Goal: Task Accomplishment & Management: Complete application form

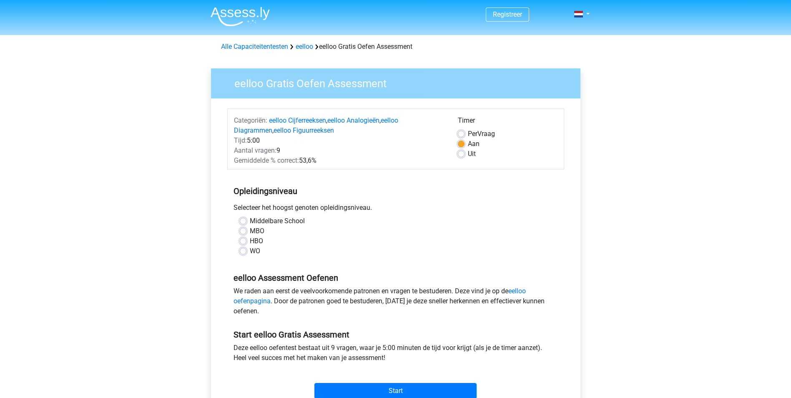
click at [250, 241] on label "HBO" at bounding box center [256, 241] width 13 height 10
click at [245, 241] on input "HBO" at bounding box center [243, 240] width 7 height 8
radio input "true"
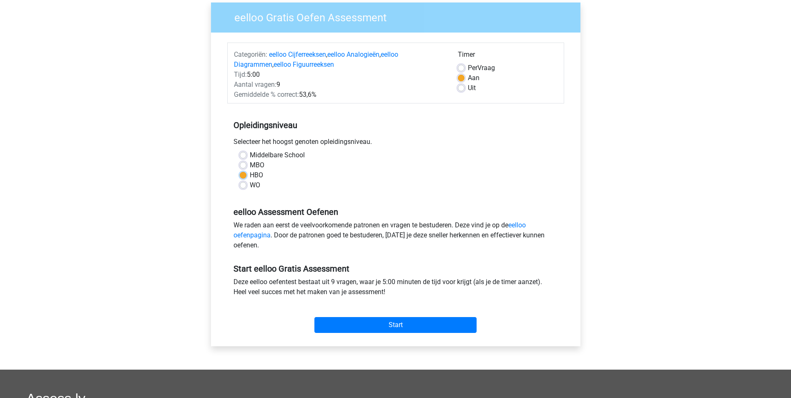
scroll to position [83, 0]
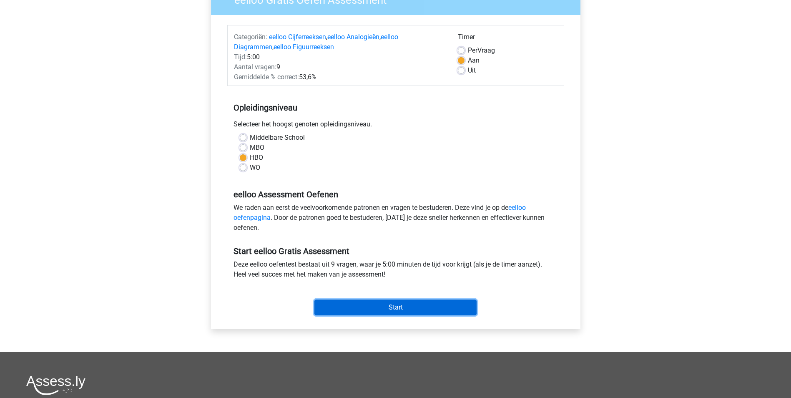
click at [399, 306] on input "Start" at bounding box center [395, 307] width 162 height 16
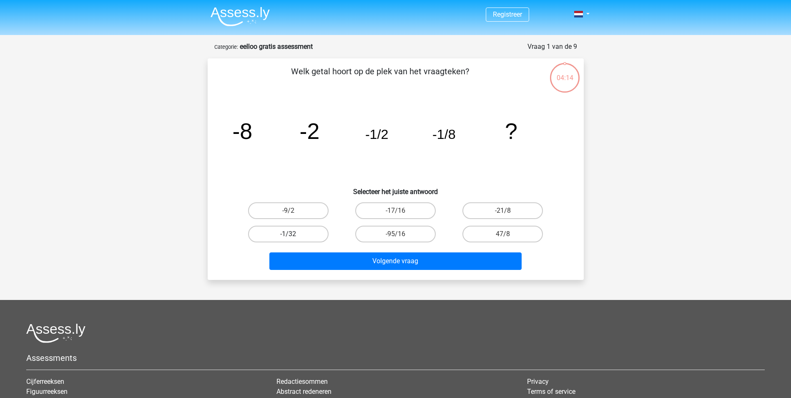
click at [279, 233] on label "-1/32" at bounding box center [288, 234] width 80 height 17
click at [288, 234] on input "-1/32" at bounding box center [290, 236] width 5 height 5
radio input "true"
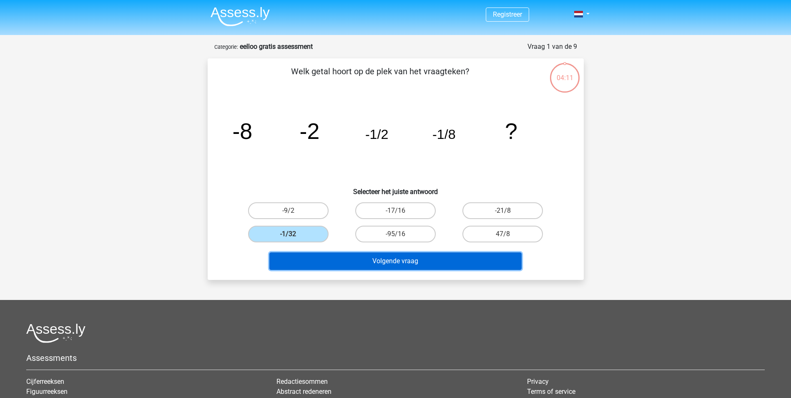
click at [401, 261] on button "Volgende vraag" at bounding box center [395, 261] width 252 height 18
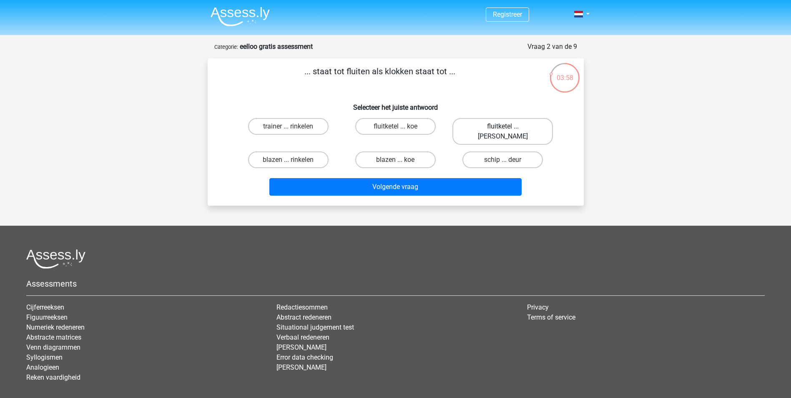
click at [484, 126] on label "fluitketel ... [PERSON_NAME]" at bounding box center [502, 131] width 100 height 27
click at [503, 126] on input "fluitketel ... [PERSON_NAME]" at bounding box center [505, 128] width 5 height 5
radio input "true"
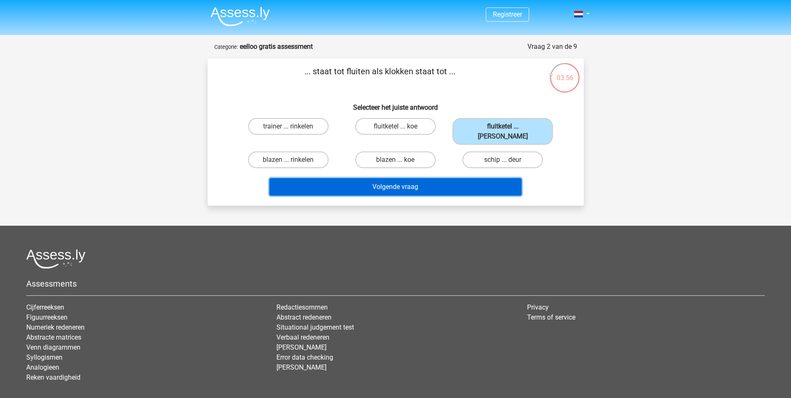
click at [397, 178] on button "Volgende vraag" at bounding box center [395, 187] width 252 height 18
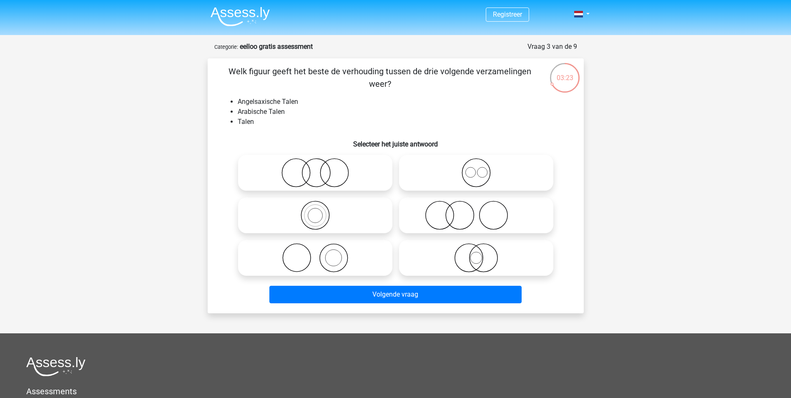
click at [475, 177] on icon at bounding box center [476, 172] width 148 height 29
click at [476, 168] on input "radio" at bounding box center [478, 165] width 5 height 5
radio input "true"
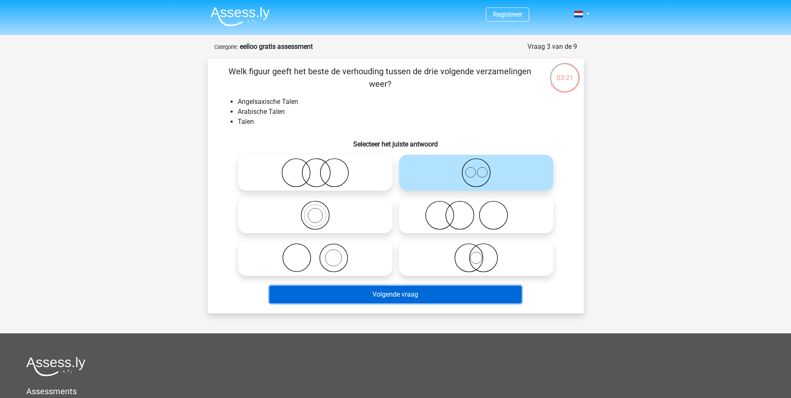
click at [411, 296] on button "Volgende vraag" at bounding box center [395, 295] width 252 height 18
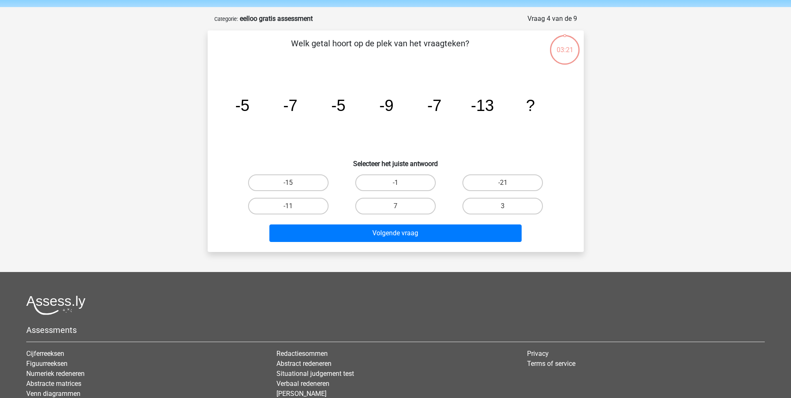
scroll to position [42, 0]
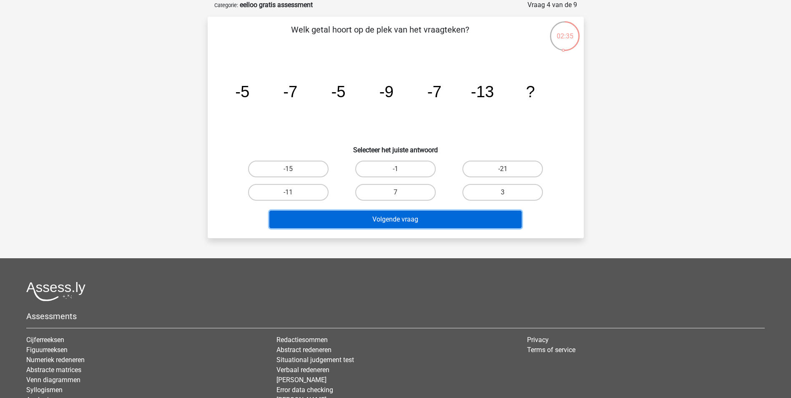
click at [397, 217] on button "Volgende vraag" at bounding box center [395, 220] width 252 height 18
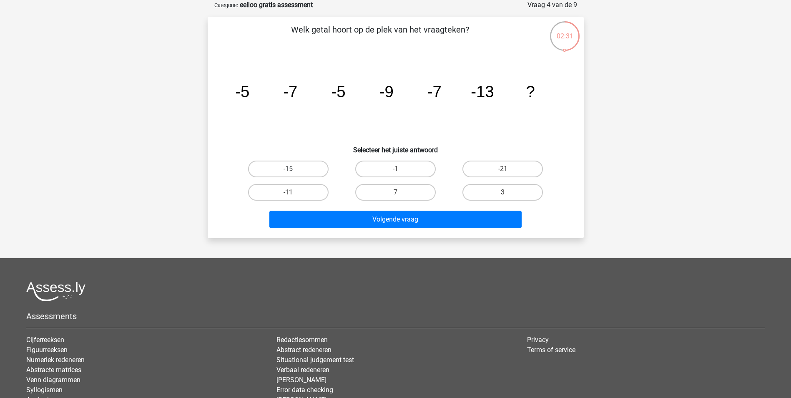
click at [298, 168] on label "-15" at bounding box center [288, 168] width 80 height 17
click at [293, 169] on input "-15" at bounding box center [290, 171] width 5 height 5
radio input "true"
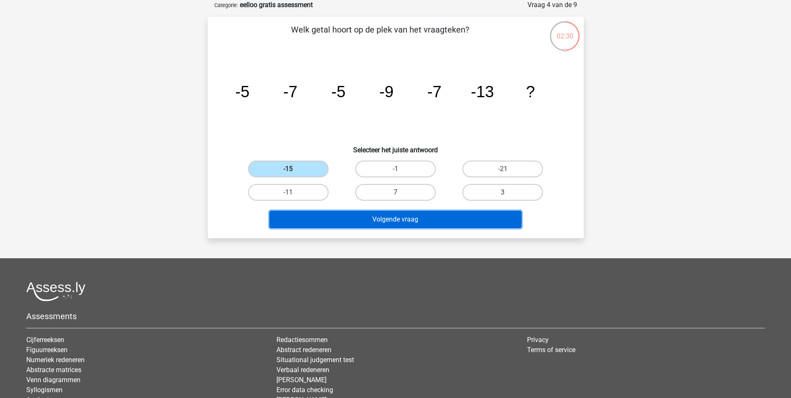
click at [385, 218] on button "Volgende vraag" at bounding box center [395, 220] width 252 height 18
click at [391, 222] on button "Volgende vraag" at bounding box center [395, 220] width 252 height 18
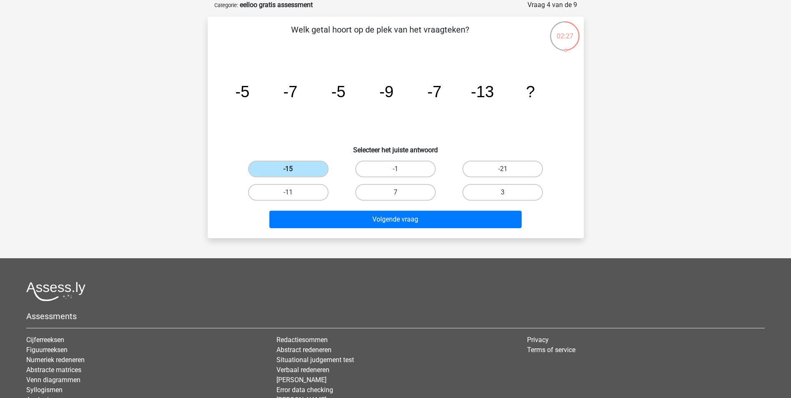
click at [305, 172] on label "-15" at bounding box center [288, 168] width 80 height 17
click at [293, 172] on input "-15" at bounding box center [290, 171] width 5 height 5
click at [305, 172] on label "-15" at bounding box center [288, 168] width 80 height 17
click at [293, 172] on input "-15" at bounding box center [290, 171] width 5 height 5
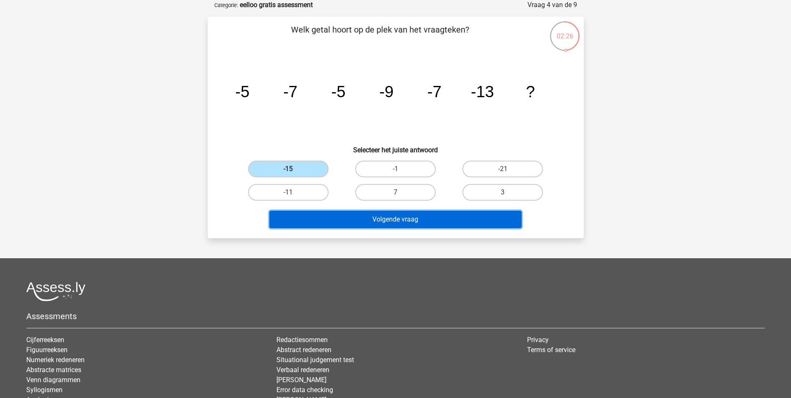
click at [399, 220] on button "Volgende vraag" at bounding box center [395, 220] width 252 height 18
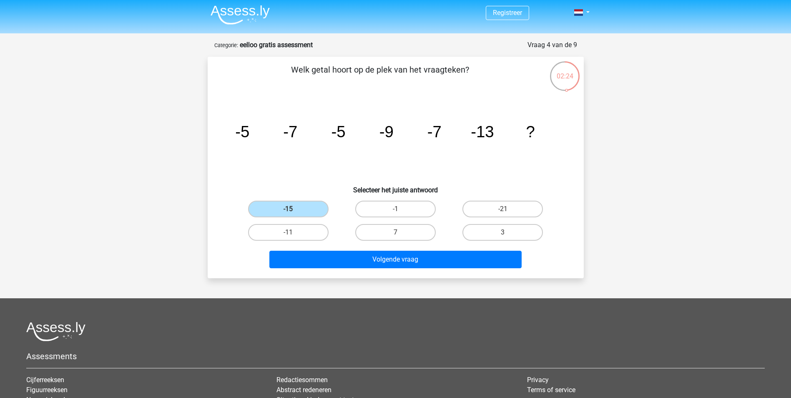
scroll to position [0, 0]
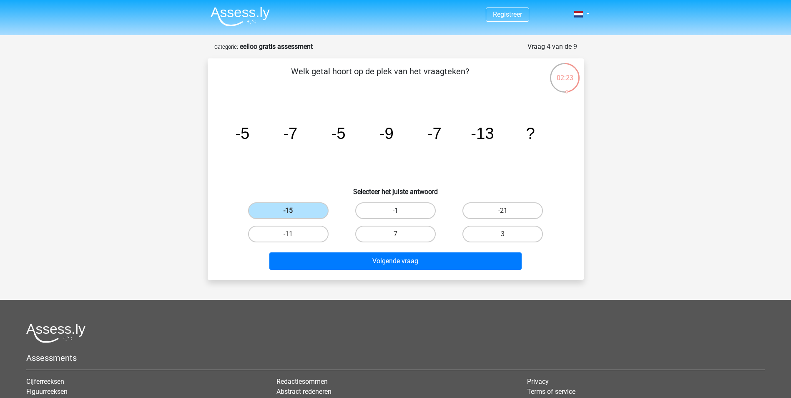
click at [396, 207] on label "-1" at bounding box center [395, 210] width 80 height 17
click at [396, 211] on input "-1" at bounding box center [397, 213] width 5 height 5
radio input "true"
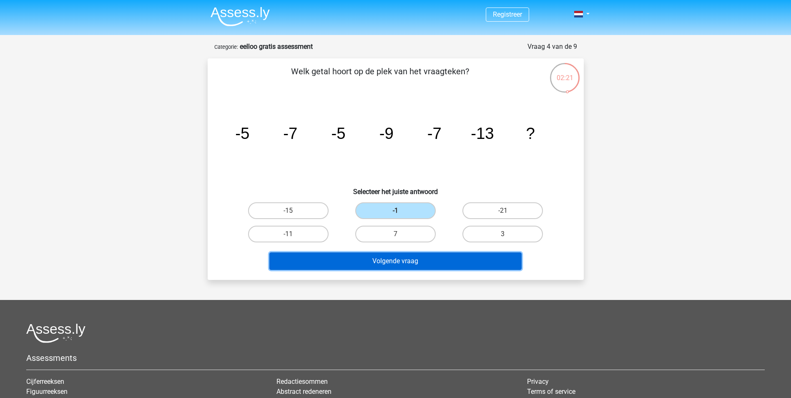
click at [403, 262] on button "Volgende vraag" at bounding box center [395, 261] width 252 height 18
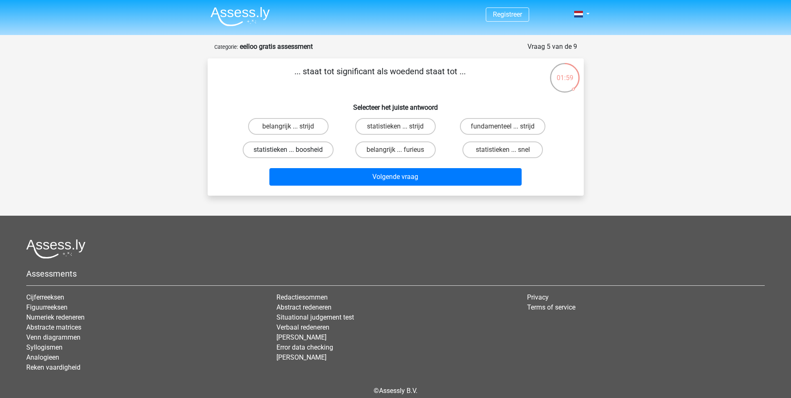
click at [310, 149] on label "statistieken ... boosheid" at bounding box center [288, 149] width 91 height 17
click at [293, 150] on input "statistieken ... boosheid" at bounding box center [290, 152] width 5 height 5
radio input "true"
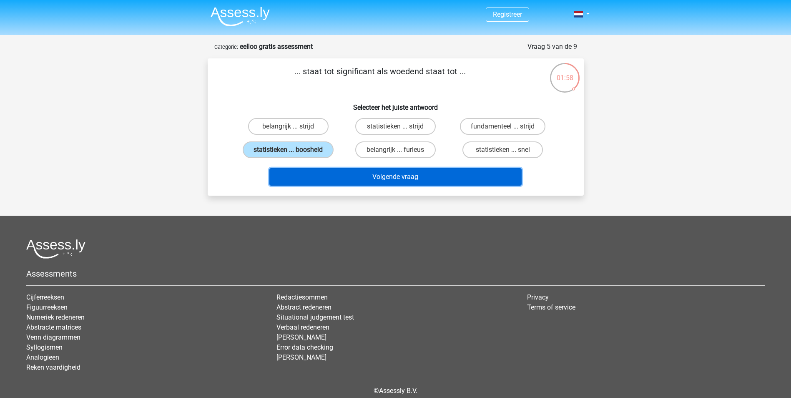
click at [392, 177] on button "Volgende vraag" at bounding box center [395, 177] width 252 height 18
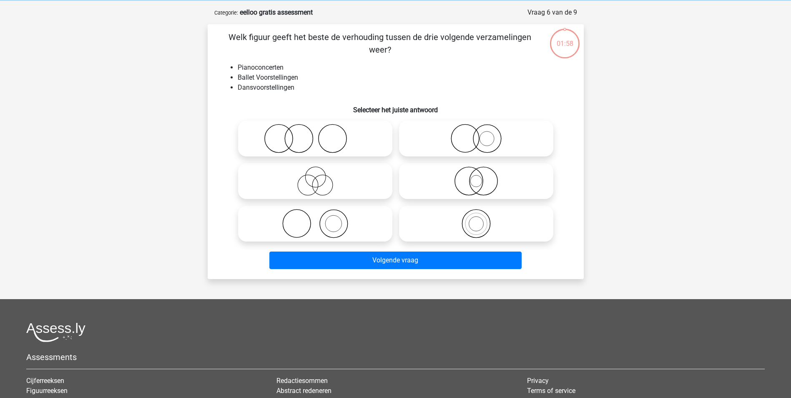
scroll to position [42, 0]
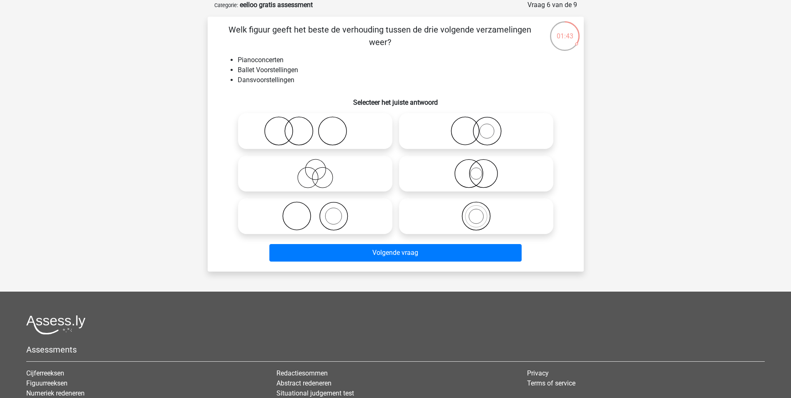
click at [296, 128] on icon at bounding box center [315, 130] width 148 height 29
click at [315, 127] on input "radio" at bounding box center [317, 123] width 5 height 5
radio input "true"
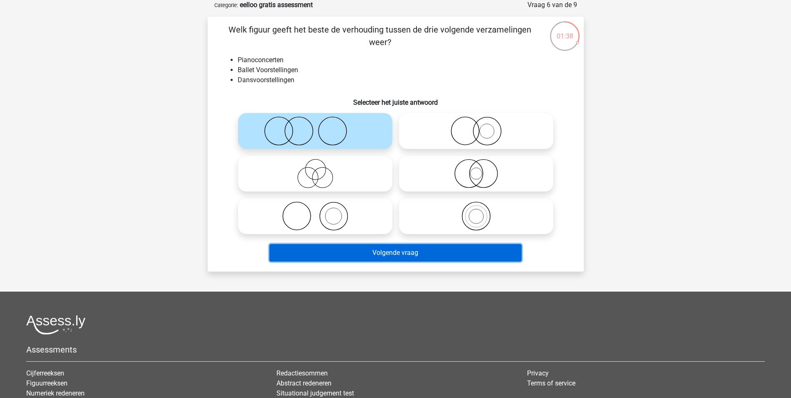
click at [394, 251] on button "Volgende vraag" at bounding box center [395, 253] width 252 height 18
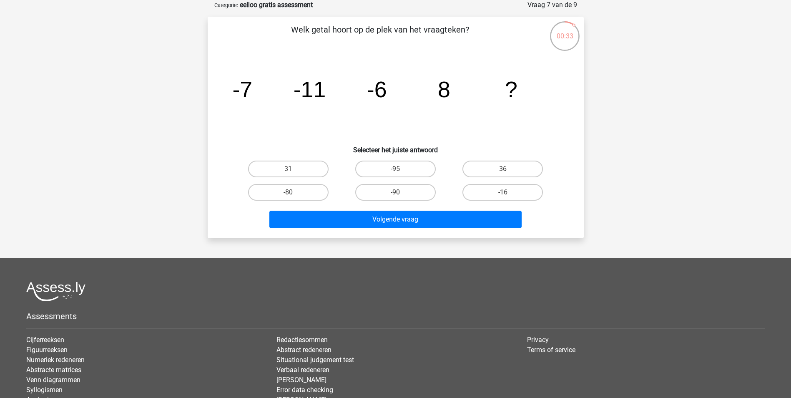
click at [507, 170] on input "36" at bounding box center [505, 171] width 5 height 5
radio input "true"
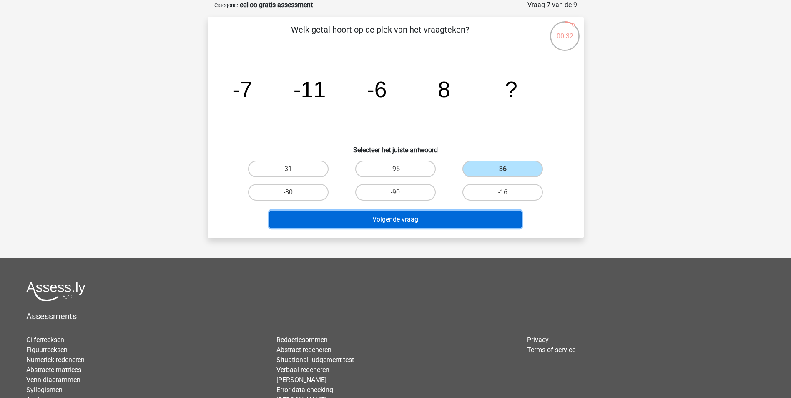
click at [409, 214] on button "Volgende vraag" at bounding box center [395, 220] width 252 height 18
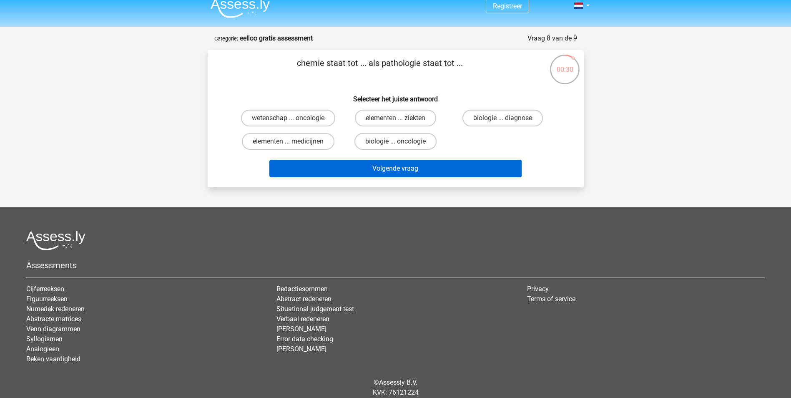
scroll to position [0, 0]
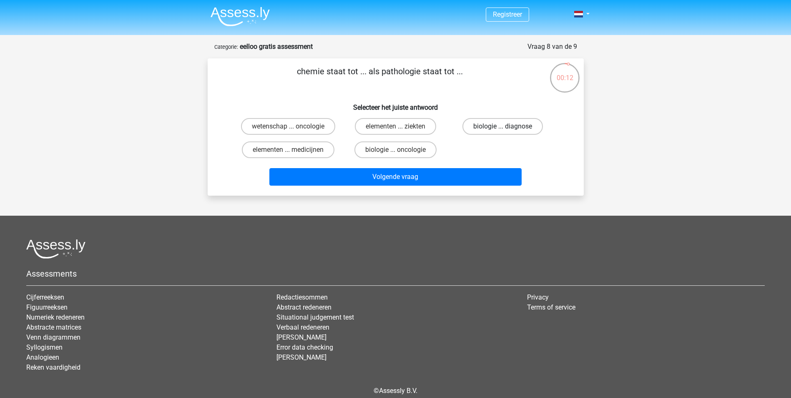
click at [492, 125] on label "biologie ... diagnose" at bounding box center [502, 126] width 80 height 17
click at [503, 126] on input "biologie ... diagnose" at bounding box center [505, 128] width 5 height 5
radio input "true"
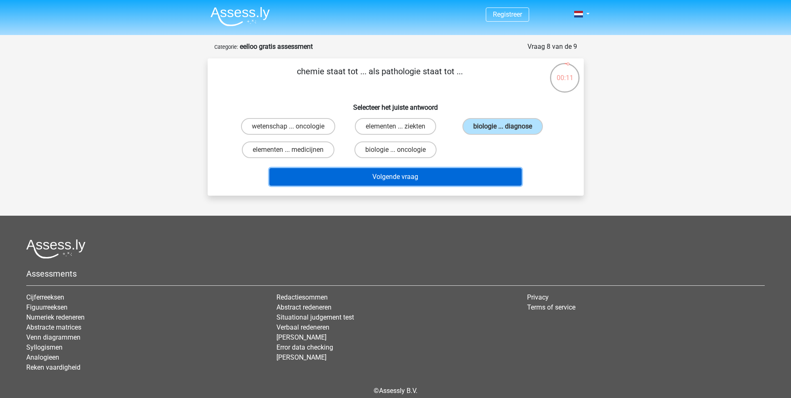
click at [408, 175] on button "Volgende vraag" at bounding box center [395, 177] width 252 height 18
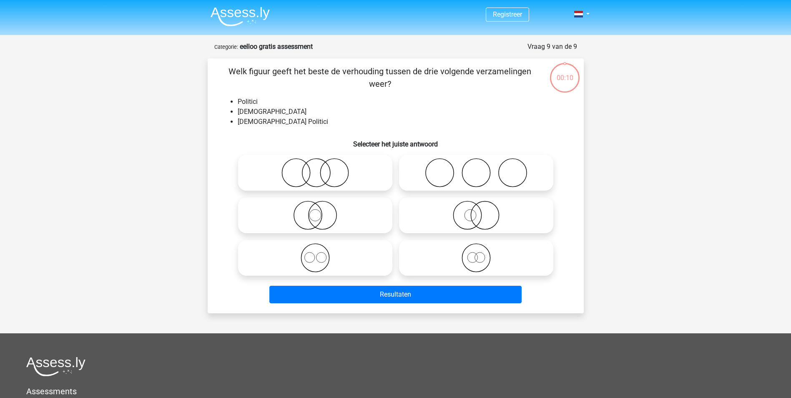
scroll to position [42, 0]
